Goal: Information Seeking & Learning: Find specific page/section

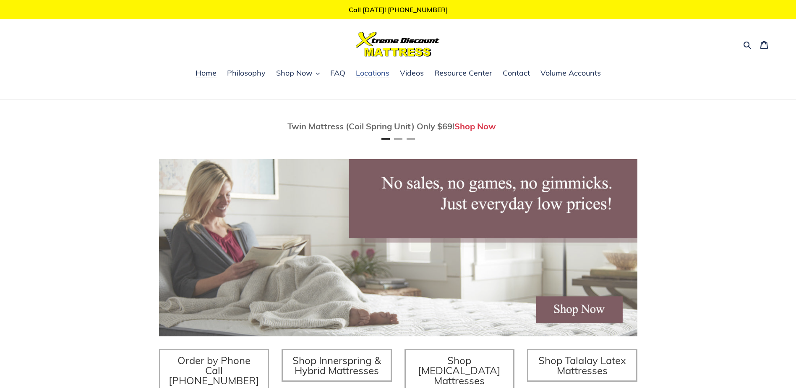
click at [372, 73] on span "Locations" at bounding box center [373, 73] width 34 height 10
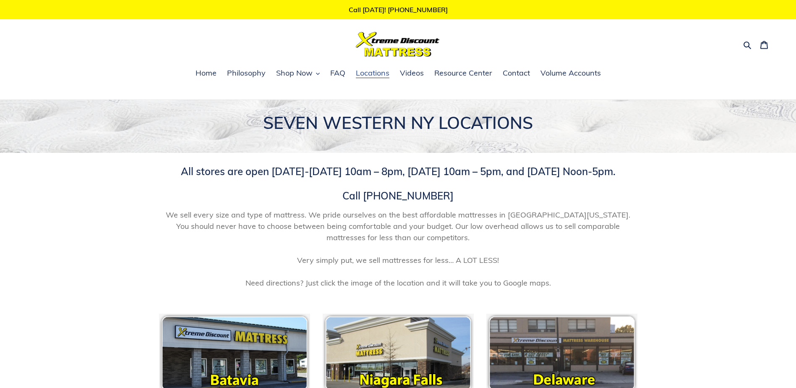
click at [372, 73] on span "Locations" at bounding box center [373, 73] width 34 height 10
click at [291, 70] on span "Shop Now" at bounding box center [294, 73] width 37 height 10
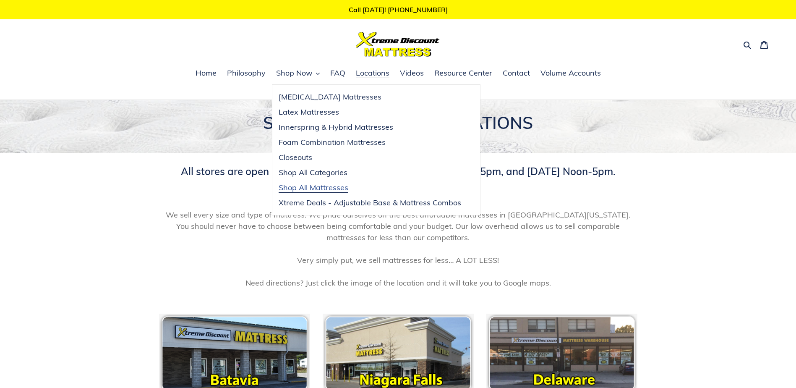
click at [314, 187] on span "Shop All Mattresses" at bounding box center [314, 188] width 70 height 10
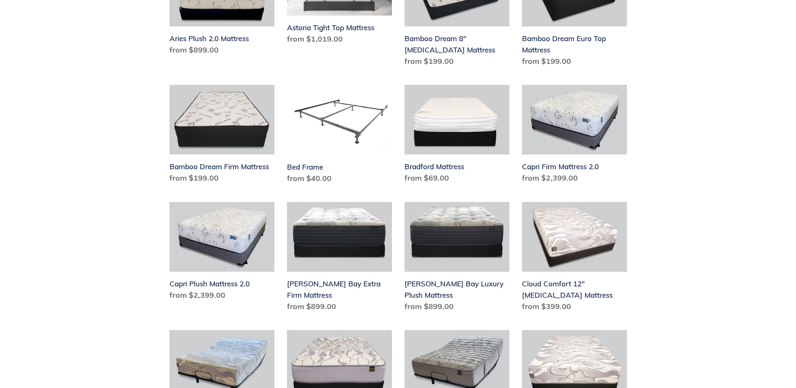
scroll to position [378, 0]
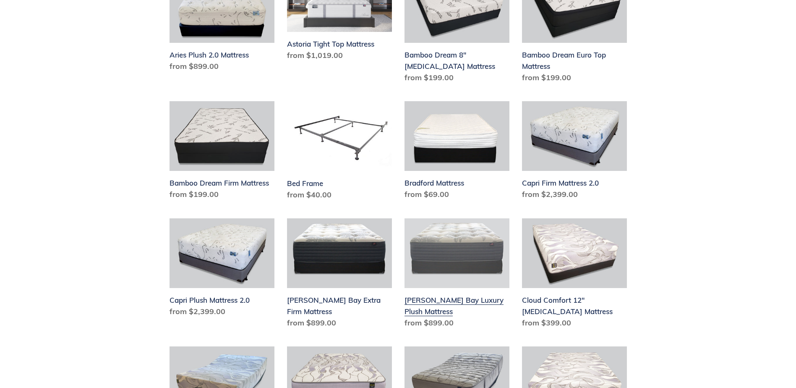
click at [427, 300] on link "Chadwick Bay Luxury Plush Mattress" at bounding box center [457, 275] width 105 height 114
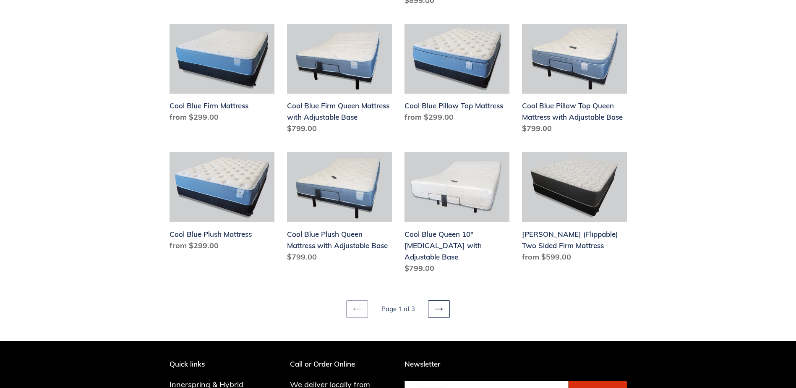
scroll to position [1133, 0]
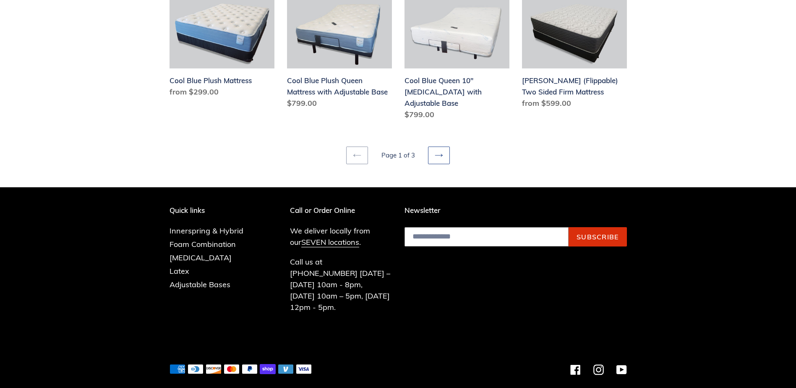
click at [435, 151] on icon at bounding box center [439, 155] width 8 height 8
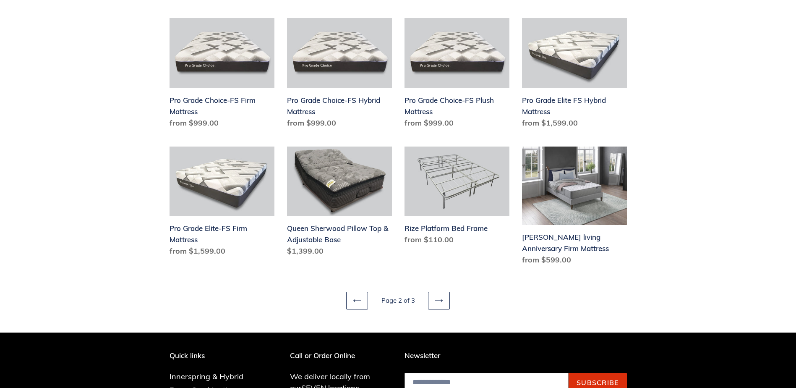
scroll to position [1007, 0]
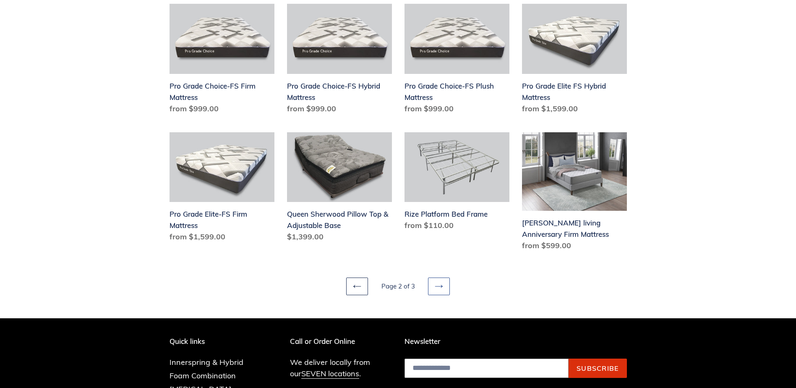
click at [437, 283] on icon at bounding box center [439, 286] width 8 height 8
